Goal: Task Accomplishment & Management: Use online tool/utility

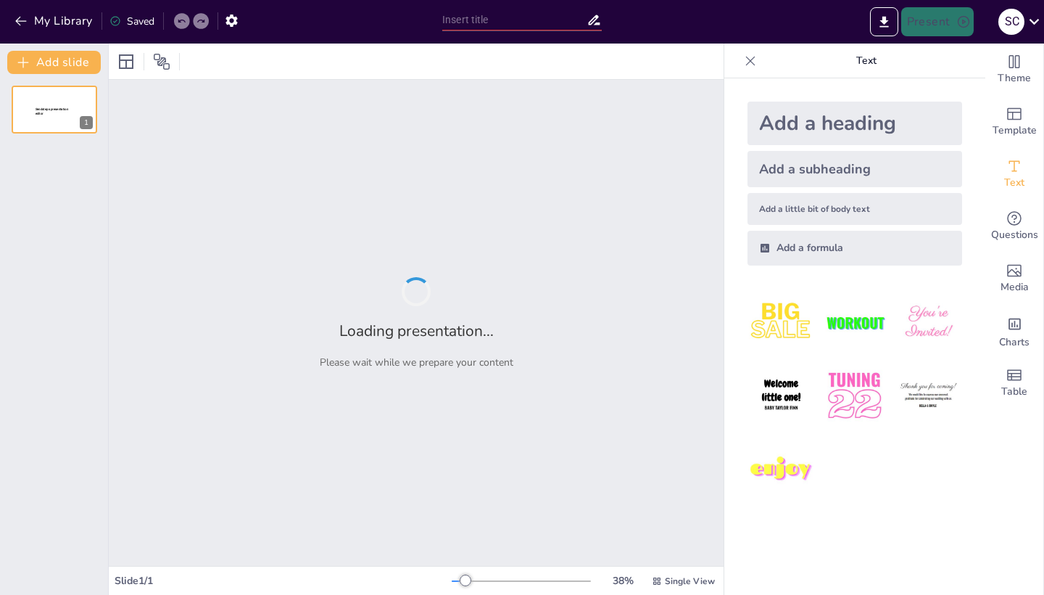
type input "Understanding Spiders: Cute Creatures with Essential Functions"
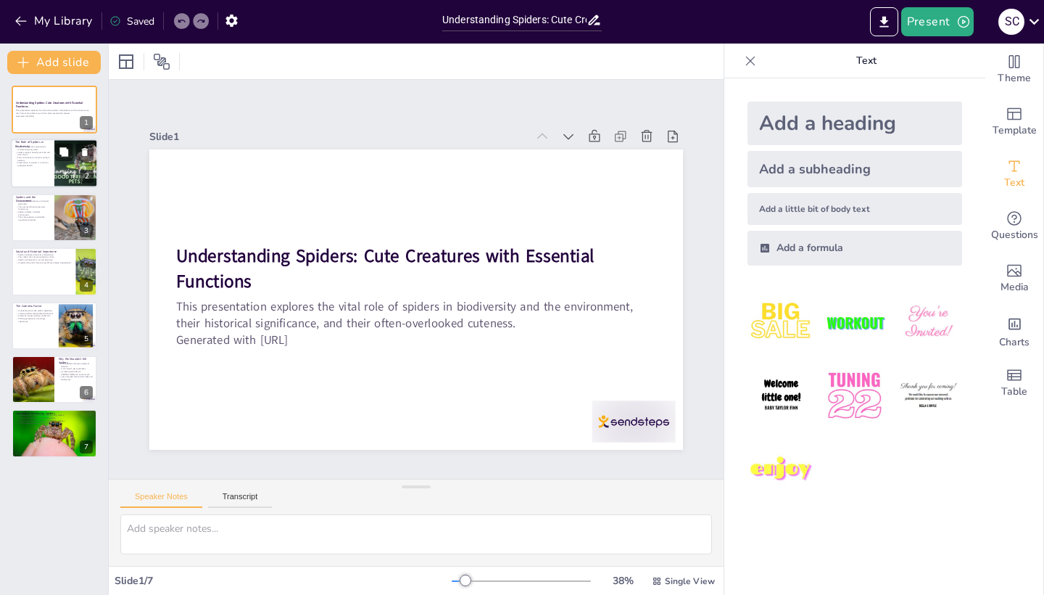
click at [45, 157] on p "They contribute to nutrient cycling in habitats." at bounding box center [32, 159] width 35 height 5
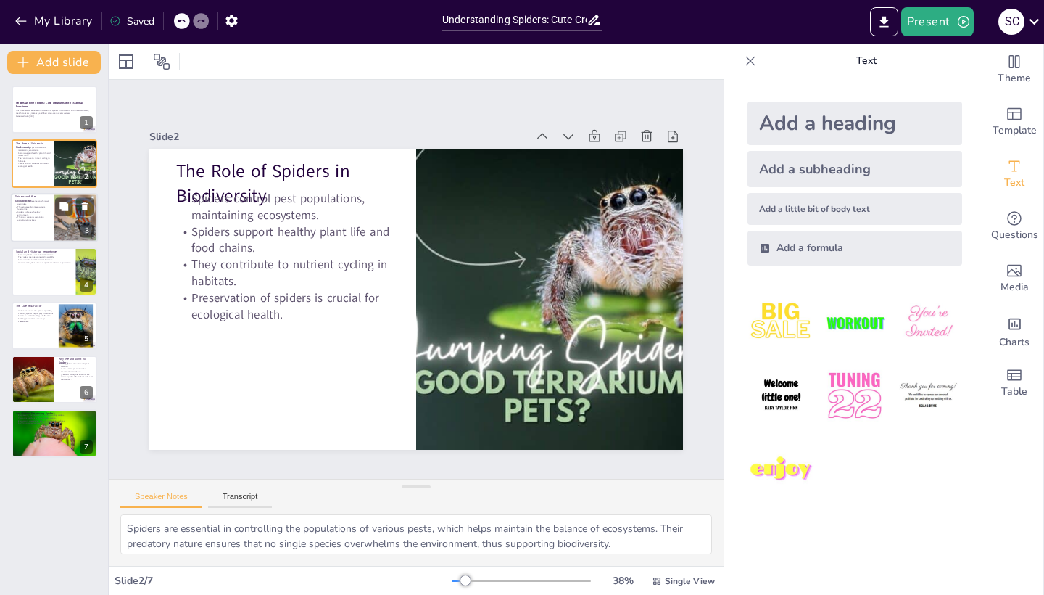
click at [44, 226] on div at bounding box center [54, 217] width 87 height 49
type textarea "The role of spiders in controlling pests naturally reduces the need for chemica…"
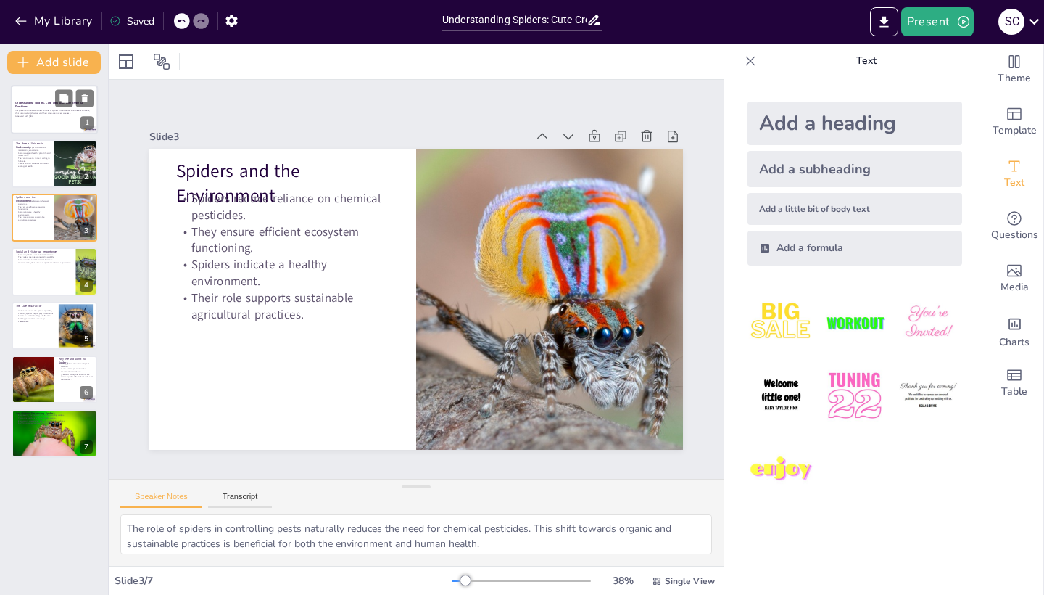
click at [42, 107] on p "Understanding Spiders: Cute Creatures with Essential Functions" at bounding box center [54, 105] width 78 height 8
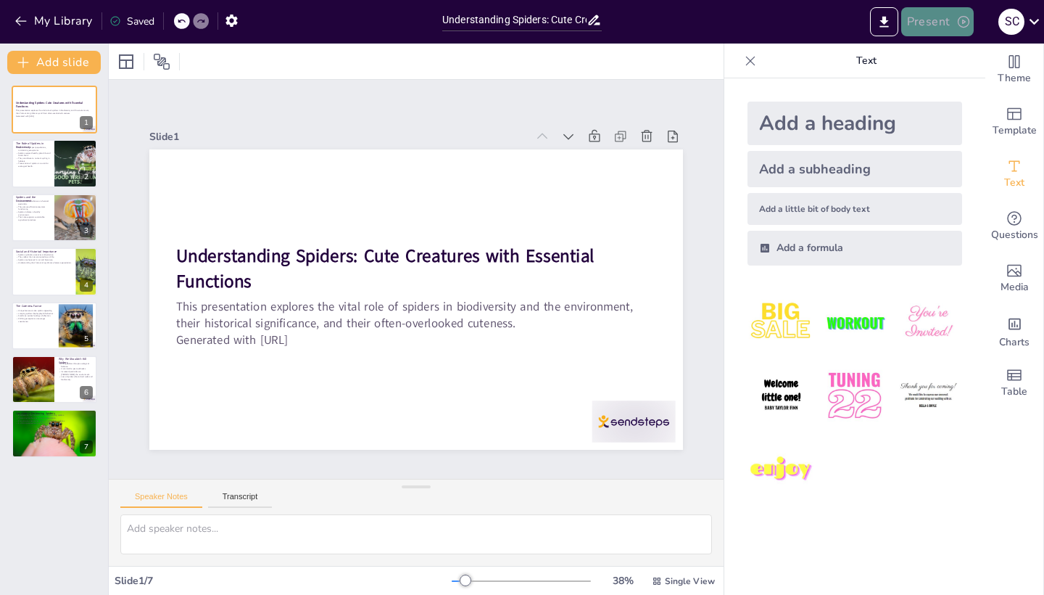
click at [931, 25] on button "Present" at bounding box center [937, 21] width 73 height 29
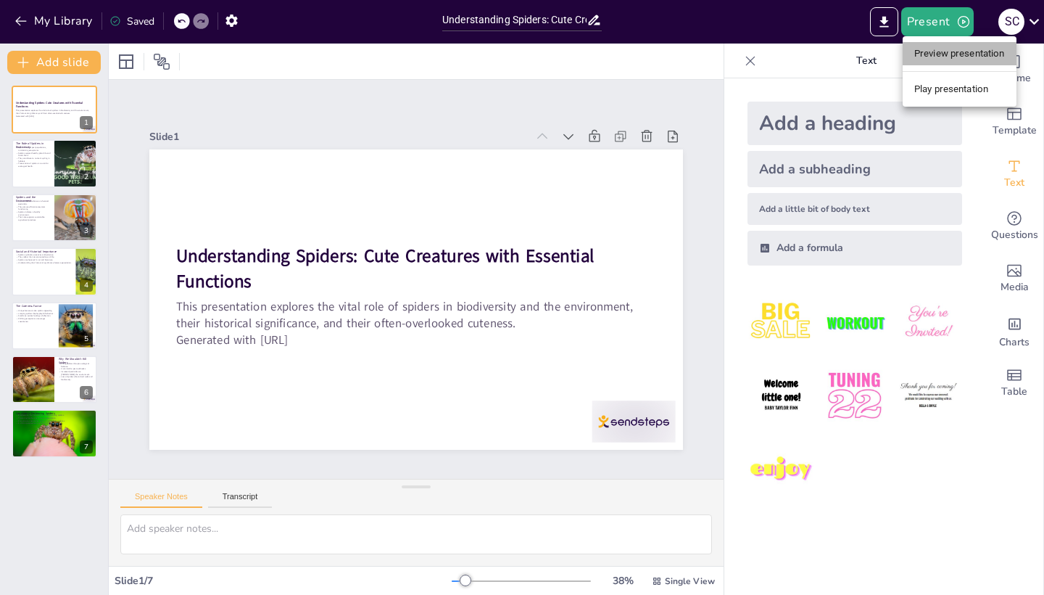
click at [985, 56] on li "Preview presentation" at bounding box center [960, 53] width 114 height 23
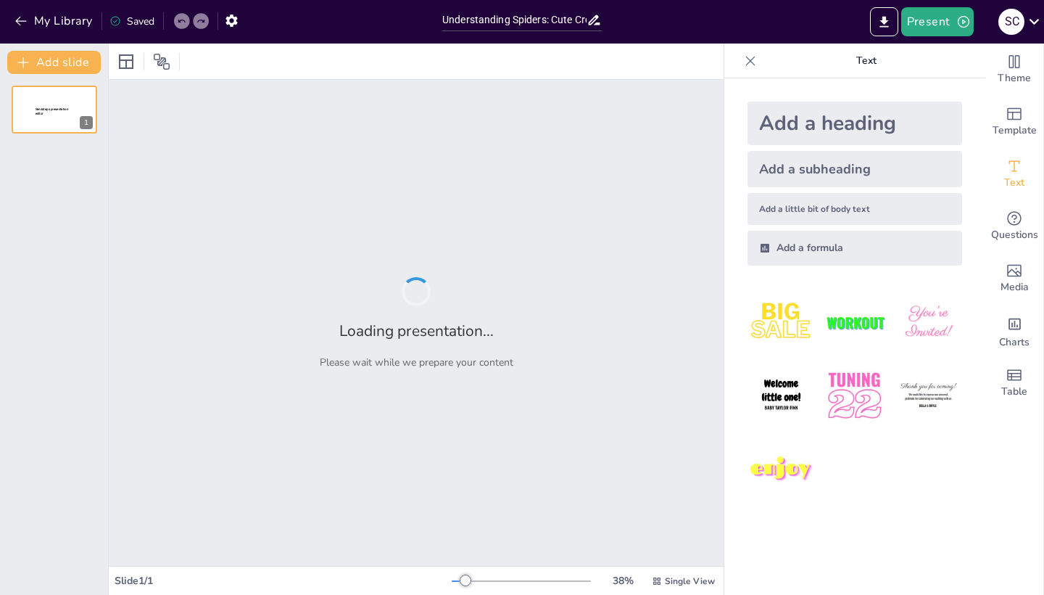
type input "Understanding Spiders: Cute Creatures with Essential Functions"
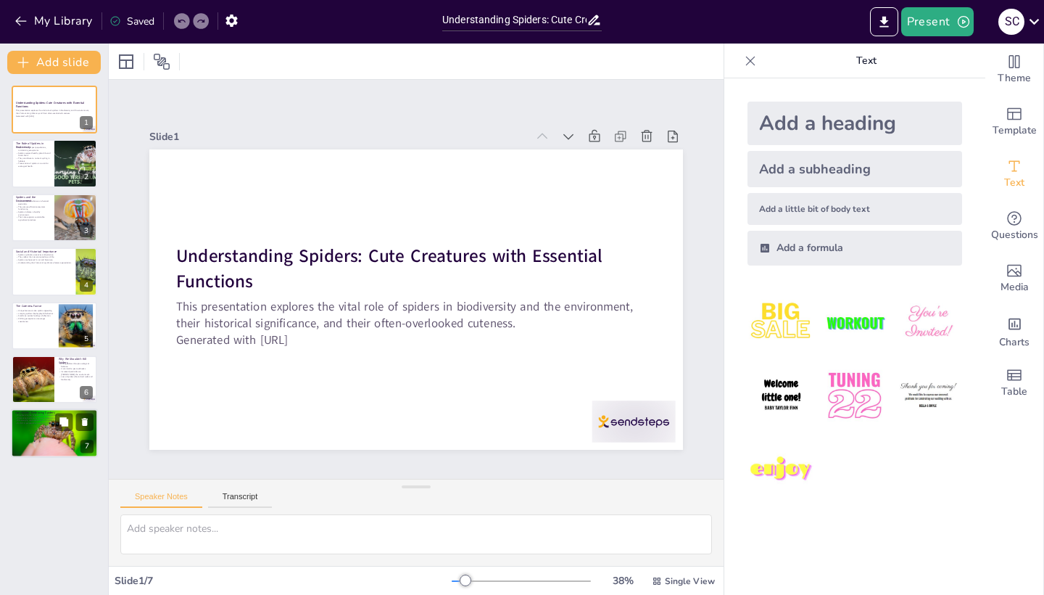
click at [45, 434] on div at bounding box center [54, 433] width 87 height 51
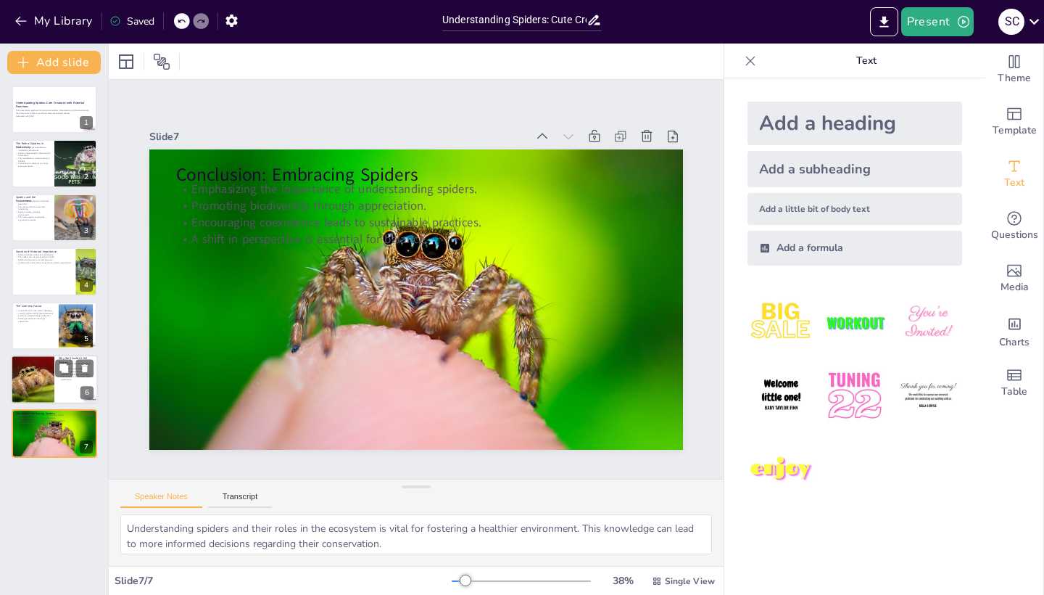
click at [38, 370] on div at bounding box center [32, 379] width 96 height 49
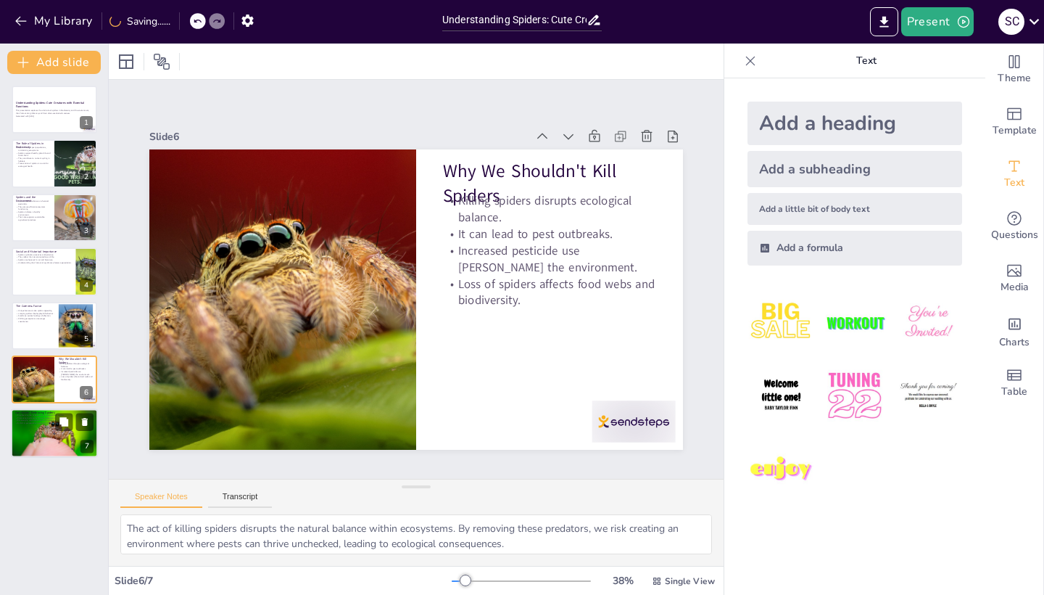
click at [46, 437] on div at bounding box center [54, 433] width 87 height 51
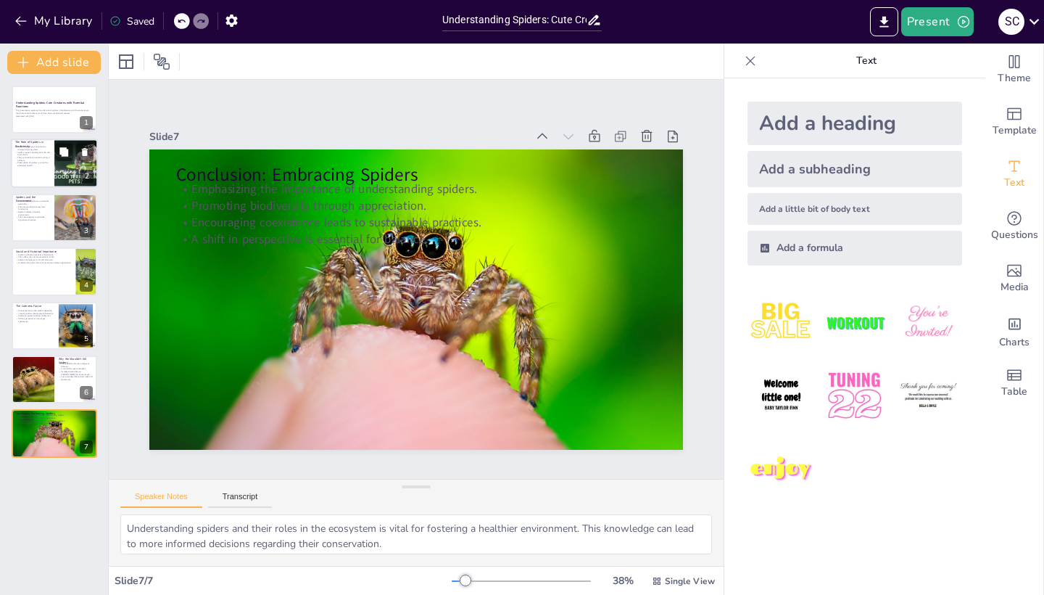
click at [37, 162] on p "They contribute to nutrient cycling in habitats." at bounding box center [32, 159] width 35 height 5
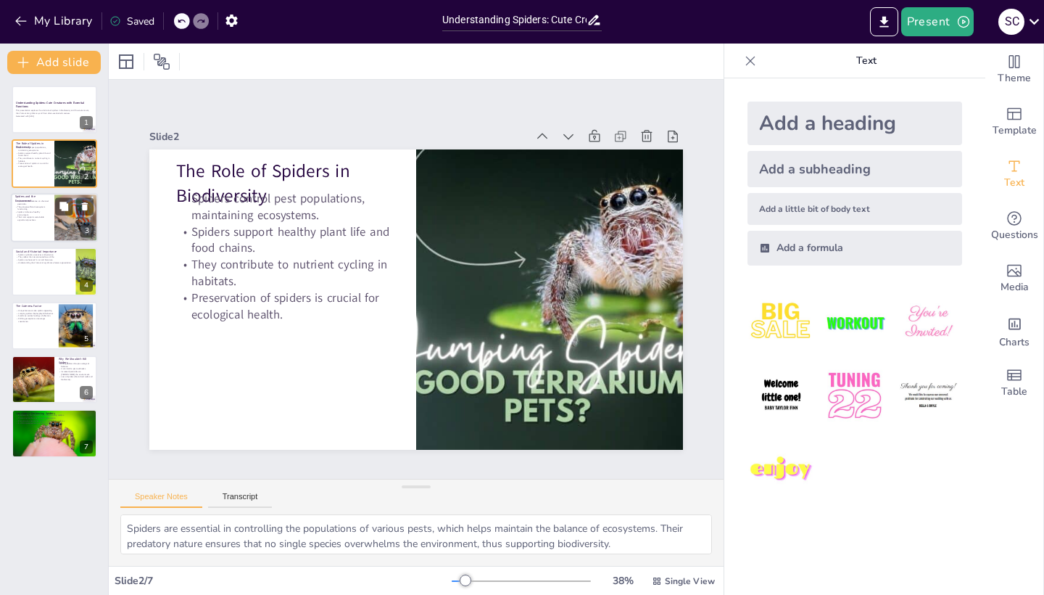
click at [37, 217] on p "Their role supports sustainable agricultural practices." at bounding box center [32, 218] width 35 height 5
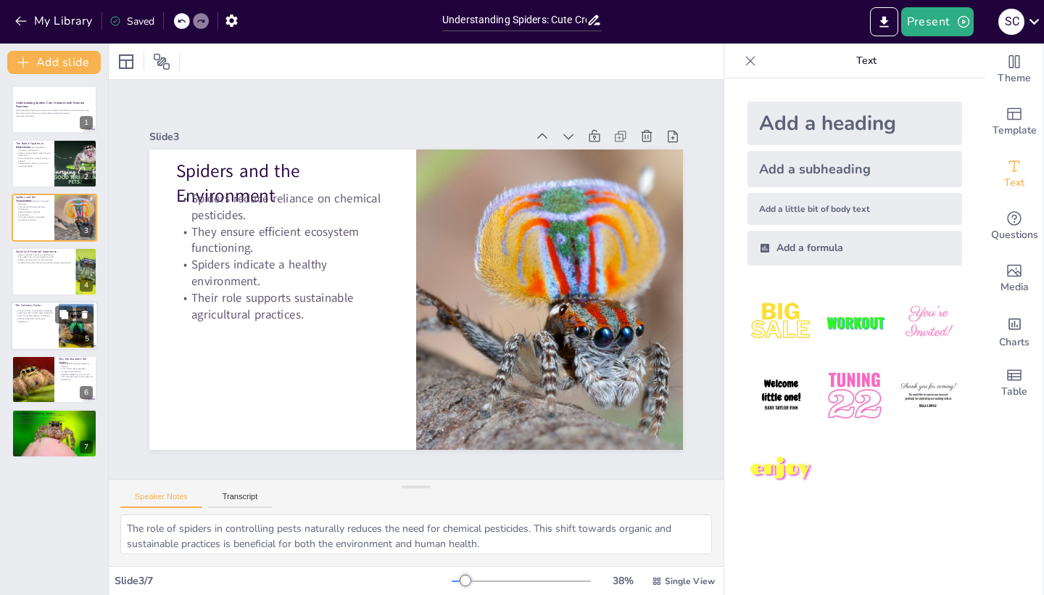
click at [40, 319] on p "Shifting perceptions encourages coexistence." at bounding box center [34, 319] width 39 height 5
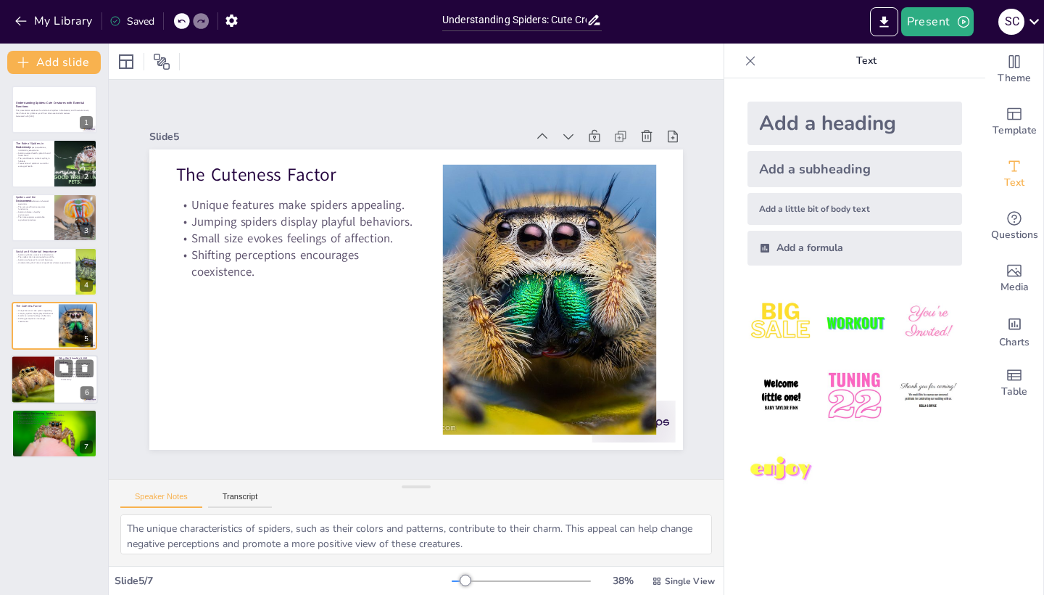
click at [31, 386] on div at bounding box center [32, 379] width 96 height 49
type textarea "The act of killing spiders disrupts the natural balance within ecosystems. By r…"
